Goal: Task Accomplishment & Management: Use online tool/utility

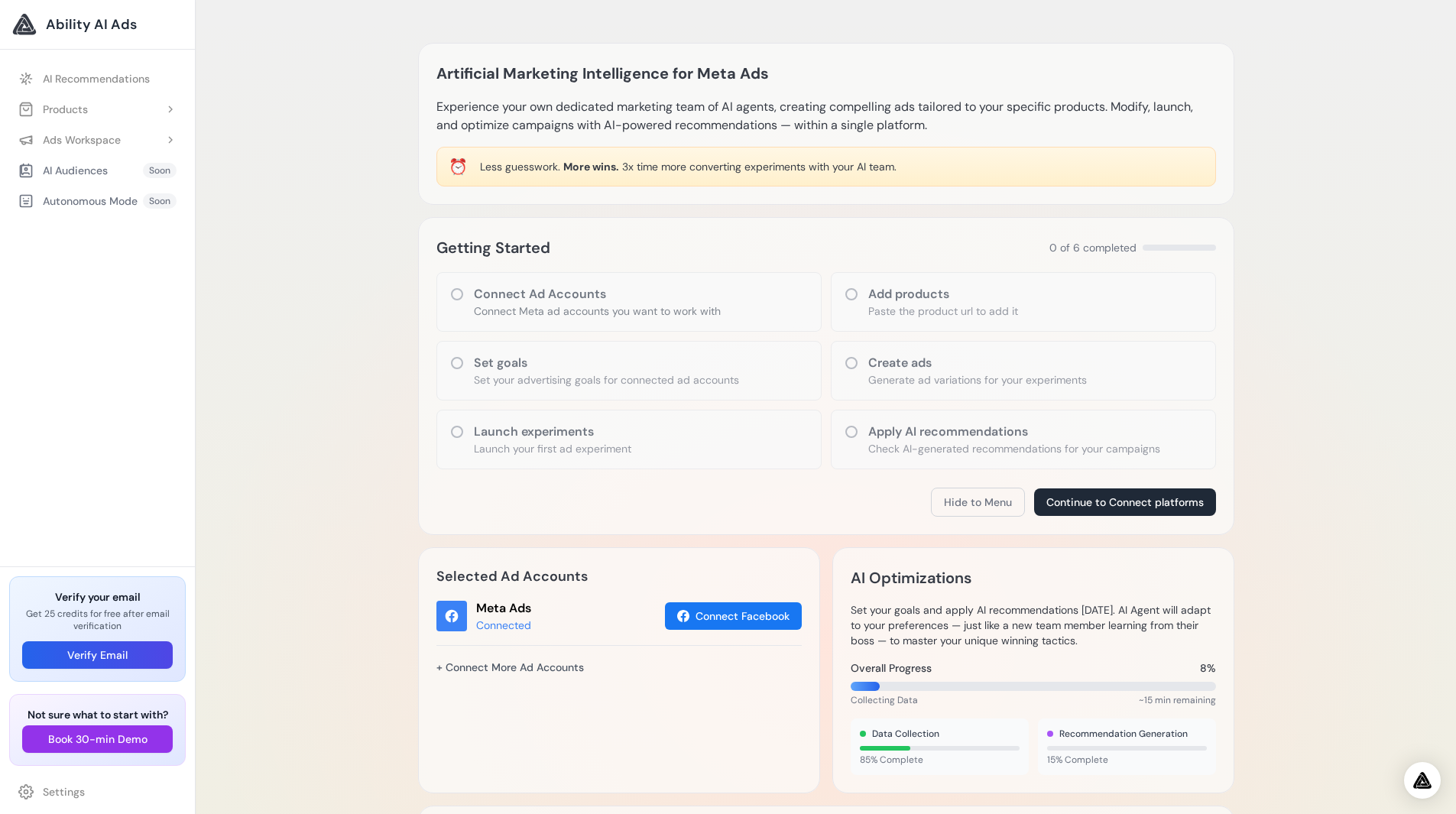
click at [27, 27] on div at bounding box center [24, 24] width 24 height 25
